Goal: Task Accomplishment & Management: Use online tool/utility

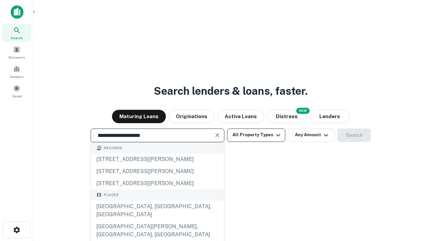
type input "**********"
click at [256, 135] on button "All Property Types" at bounding box center [256, 134] width 58 height 13
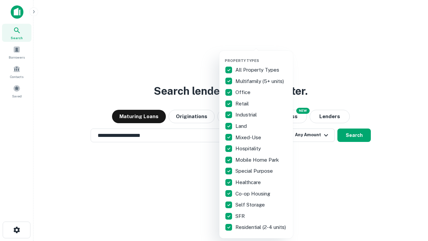
click at [262, 56] on button "button" at bounding box center [262, 56] width 74 height 0
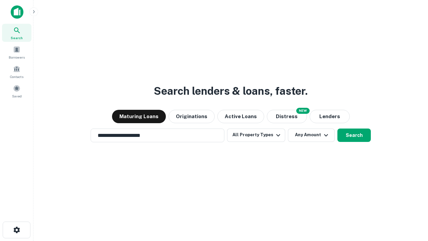
scroll to position [10, 0]
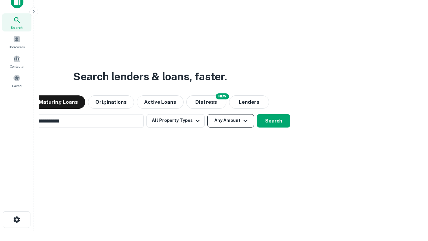
click at [207, 114] on button "Any Amount" at bounding box center [230, 120] width 47 height 13
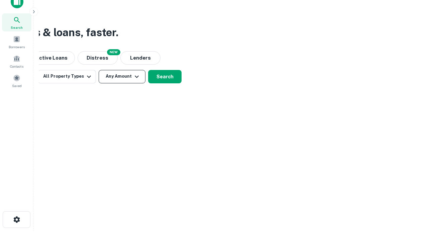
scroll to position [11, 0]
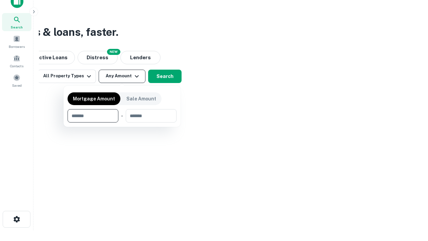
type input "*******"
click at [122, 122] on button "button" at bounding box center [122, 122] width 109 height 0
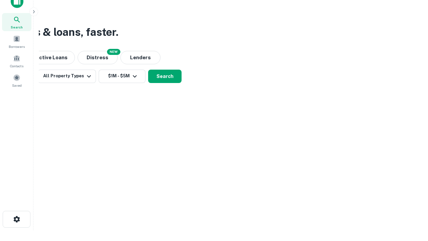
scroll to position [10, 0]
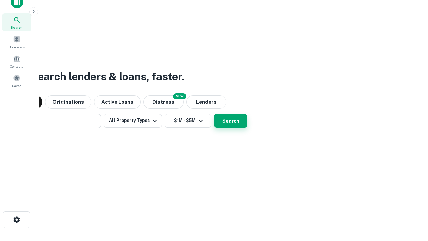
click at [214, 114] on button "Search" at bounding box center [230, 120] width 33 height 13
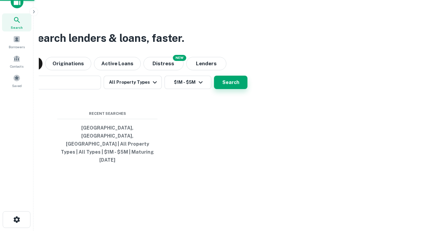
scroll to position [11, 0]
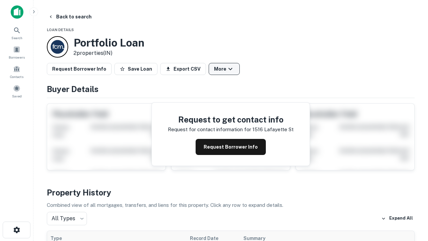
click at [224, 69] on button "More" at bounding box center [224, 69] width 31 height 12
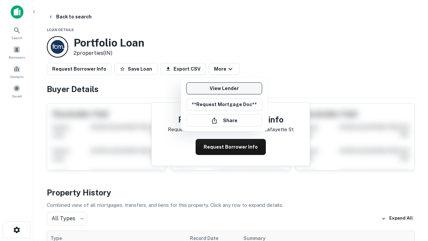
click at [224, 88] on link "View Lender" at bounding box center [224, 88] width 76 height 12
